Goal: Browse casually

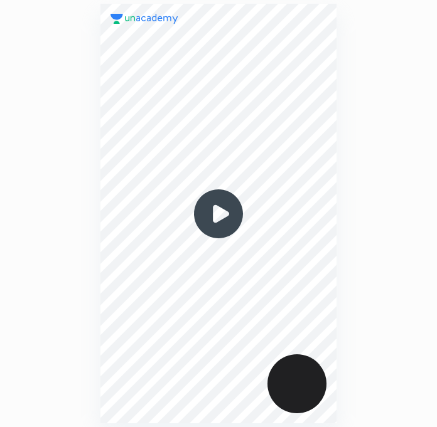
scroll to position [427, 236]
click at [225, 213] on img at bounding box center [218, 214] width 60 height 60
click at [221, 228] on img at bounding box center [218, 214] width 60 height 60
click at [229, 226] on img at bounding box center [218, 214] width 60 height 60
click at [233, 220] on img at bounding box center [218, 214] width 60 height 60
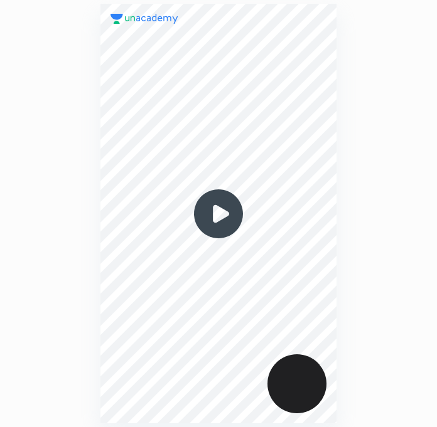
click at [219, 207] on img at bounding box center [218, 214] width 60 height 60
click at [205, 217] on img at bounding box center [218, 214] width 60 height 60
click at [231, 208] on img at bounding box center [218, 214] width 60 height 60
click at [234, 216] on img at bounding box center [218, 214] width 60 height 60
click at [227, 218] on img at bounding box center [218, 214] width 60 height 60
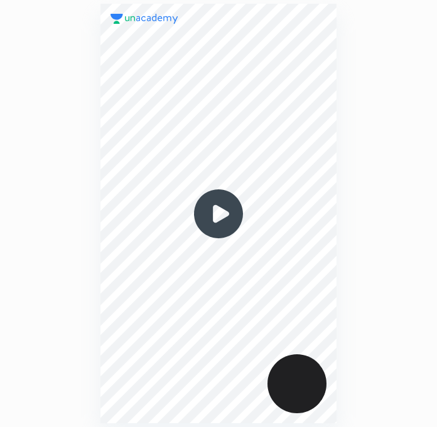
click at [222, 222] on img at bounding box center [218, 214] width 60 height 60
click at [285, 75] on div at bounding box center [218, 213] width 236 height 419
click at [285, 58] on div at bounding box center [218, 213] width 236 height 419
click at [214, 118] on div at bounding box center [218, 213] width 236 height 419
click at [252, 99] on div at bounding box center [218, 213] width 236 height 419
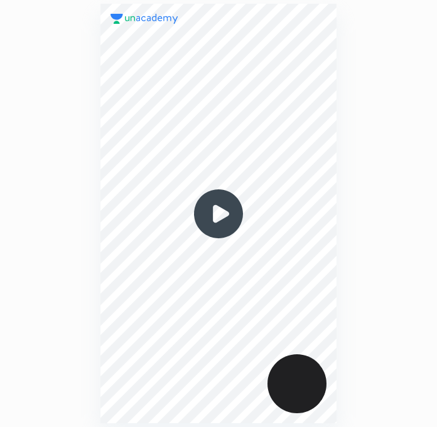
click at [251, 118] on div at bounding box center [218, 213] width 236 height 419
click at [255, 110] on div at bounding box center [218, 213] width 236 height 419
